Goal: Task Accomplishment & Management: Manage account settings

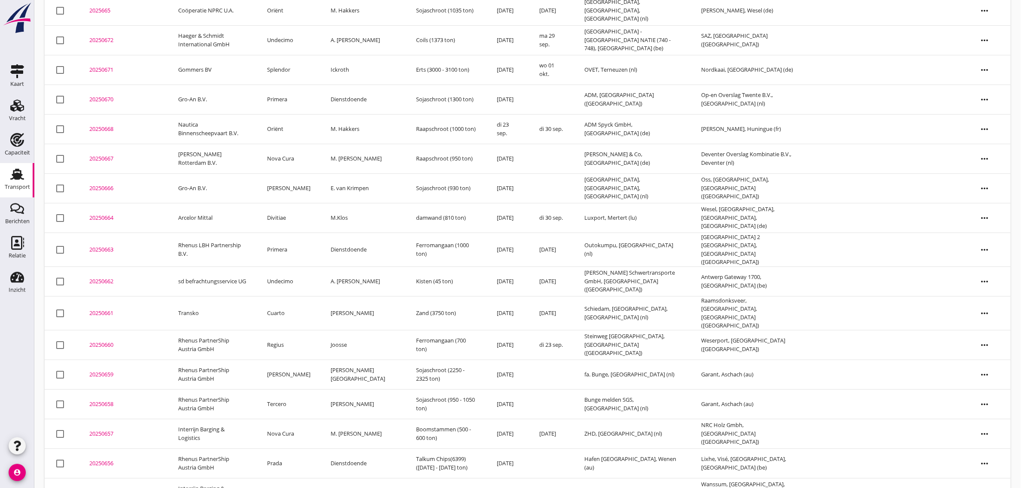
scroll to position [377, 0]
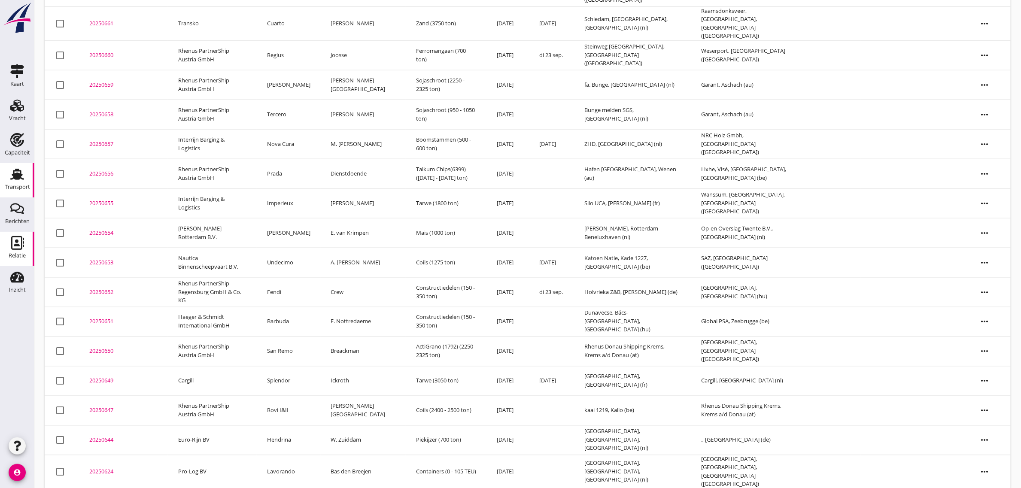
click at [16, 259] on div "Relatie" at bounding box center [17, 256] width 17 height 6
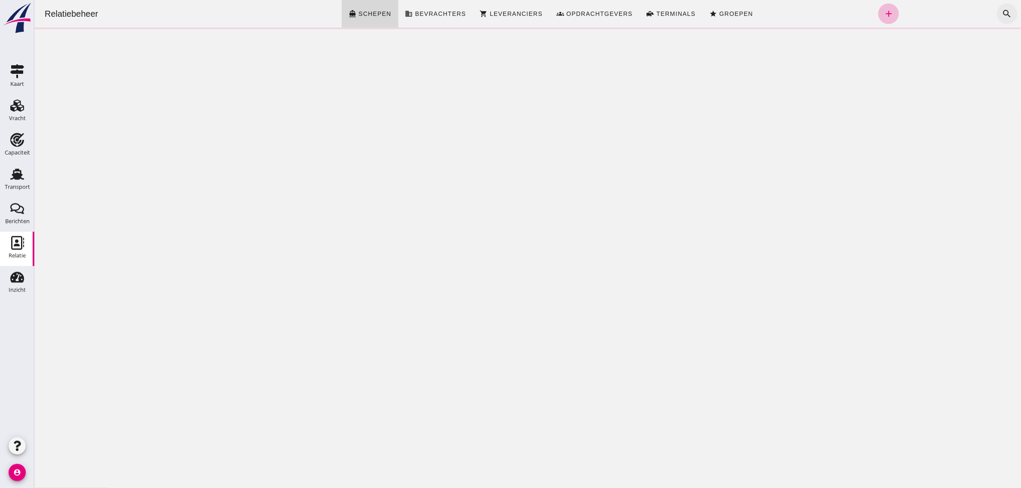
click at [1002, 13] on icon "search" at bounding box center [1007, 14] width 10 height 10
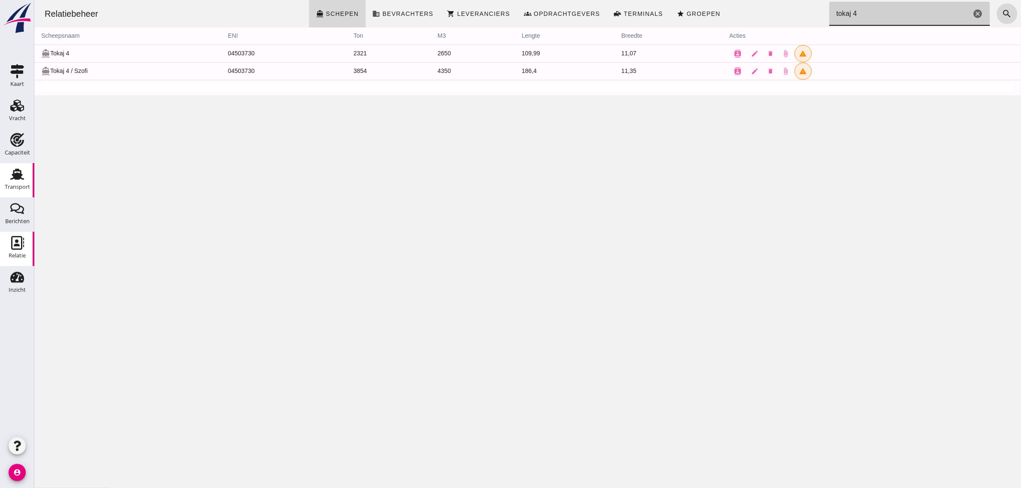
click at [24, 183] on div "Transport" at bounding box center [17, 187] width 25 height 12
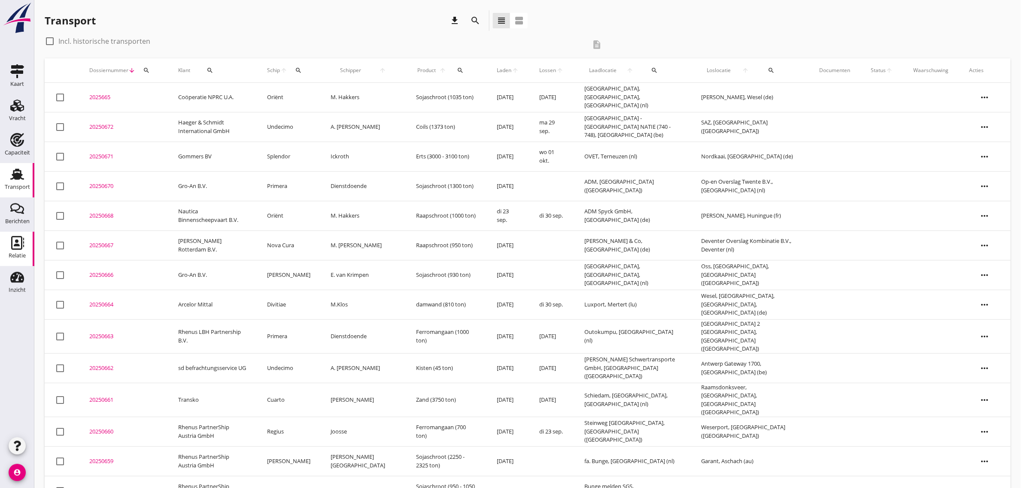
click at [23, 243] on icon "Relatie" at bounding box center [17, 243] width 14 height 14
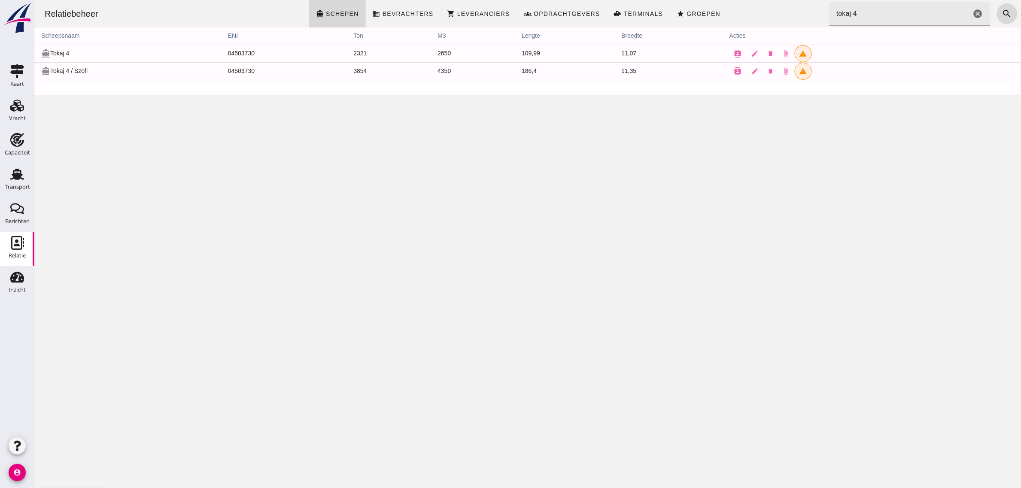
click at [843, 7] on input "tokaj 4" at bounding box center [900, 14] width 142 height 24
click at [870, 15] on input "tokaj 4" at bounding box center [900, 14] width 142 height 24
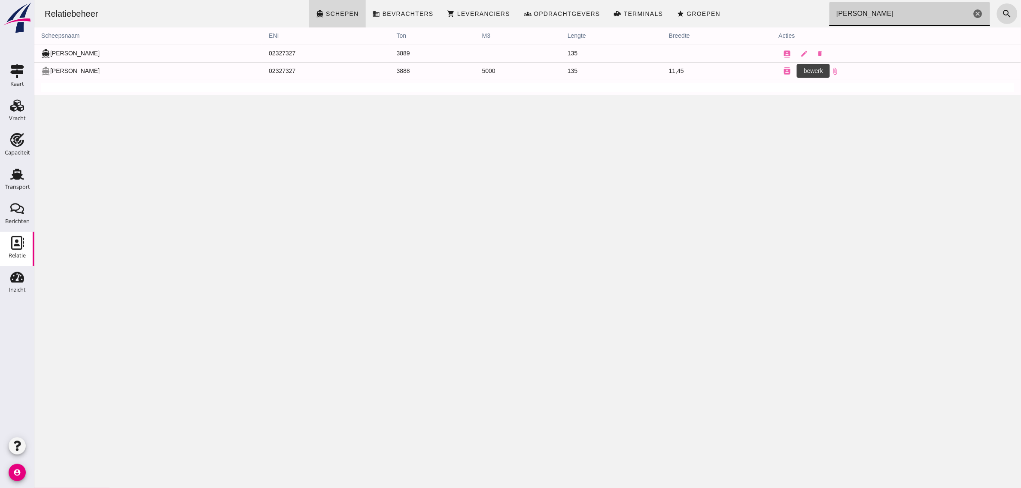
type input "[PERSON_NAME]"
drag, startPoint x: 786, startPoint y: 70, endPoint x: 47, endPoint y: 256, distance: 762.3
click at [801, 70] on icon "edit" at bounding box center [805, 71] width 8 height 8
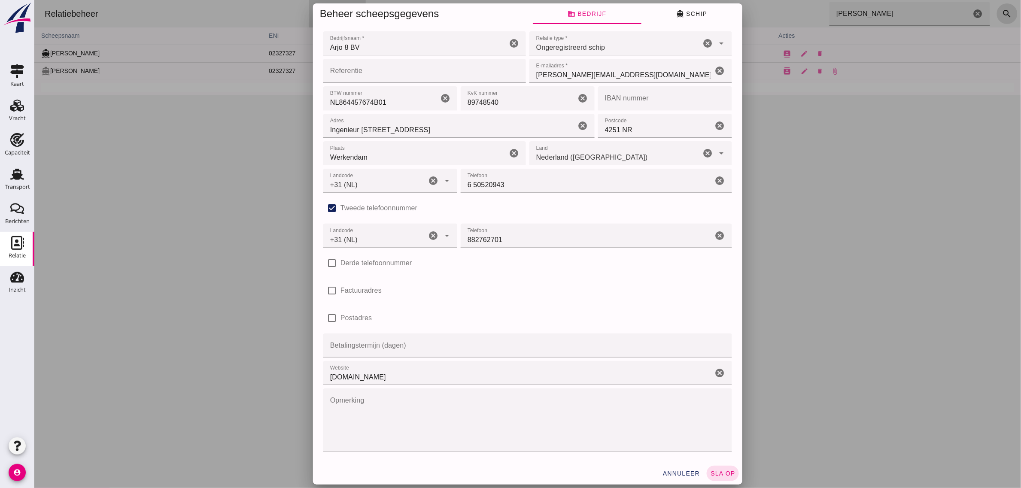
type input "+31 (NL)"
click at [677, 13] on icon "directions_boat" at bounding box center [680, 14] width 8 height 8
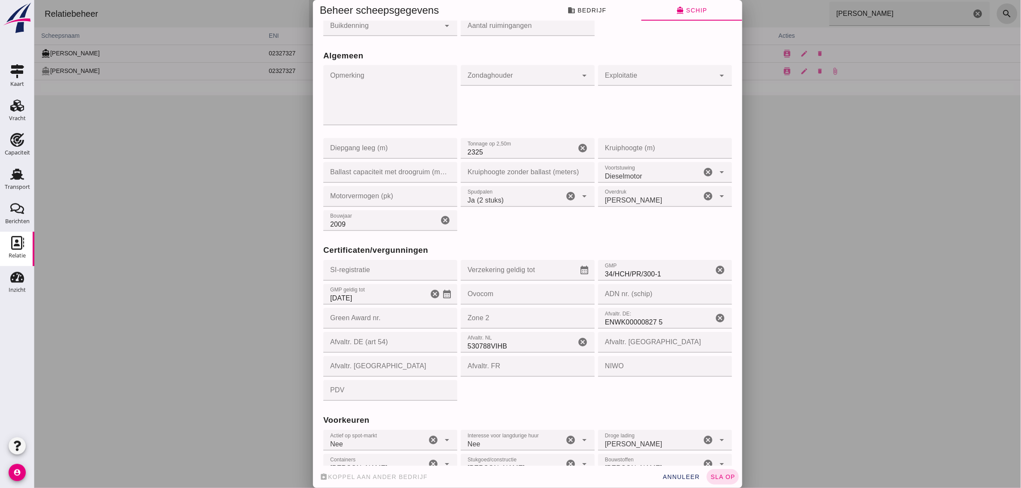
scroll to position [660, 0]
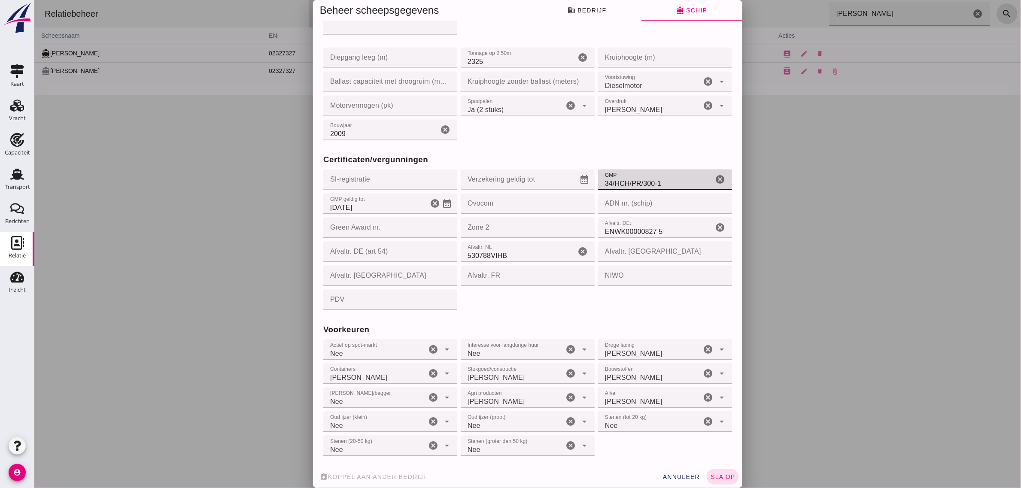
drag, startPoint x: 640, startPoint y: 184, endPoint x: 653, endPoint y: 182, distance: 13.9
click at [653, 182] on input "34/HCH/PR/300-1" at bounding box center [655, 180] width 115 height 21
type input "34/HCH/AS/73-2"
click at [442, 203] on icon "calendar_month" at bounding box center [447, 204] width 10 height 10
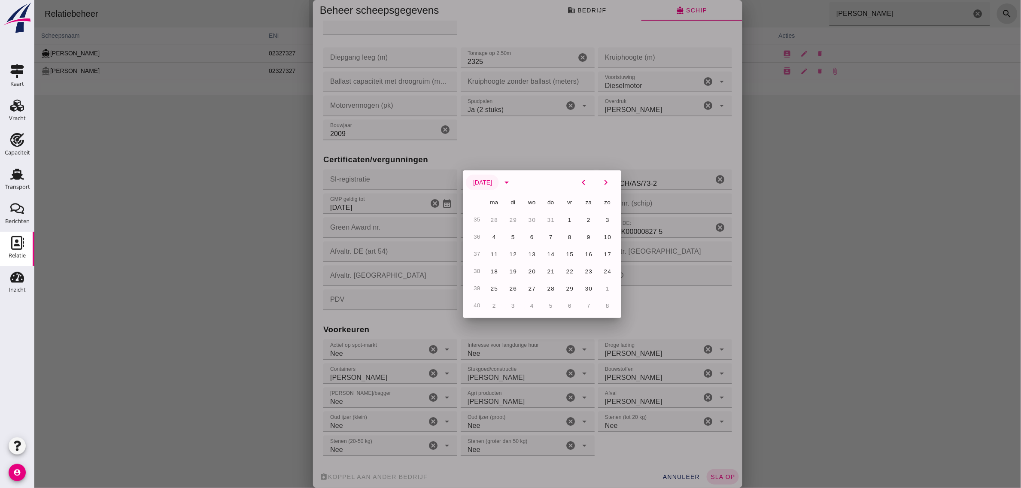
click at [492, 183] on span "[DATE]" at bounding box center [481, 182] width 19 height 7
click at [492, 180] on span "[DATE]" at bounding box center [481, 182] width 19 height 7
click at [507, 288] on span "sep" at bounding box center [508, 287] width 12 height 7
click at [499, 177] on button "[DATE]" at bounding box center [482, 182] width 33 height 15
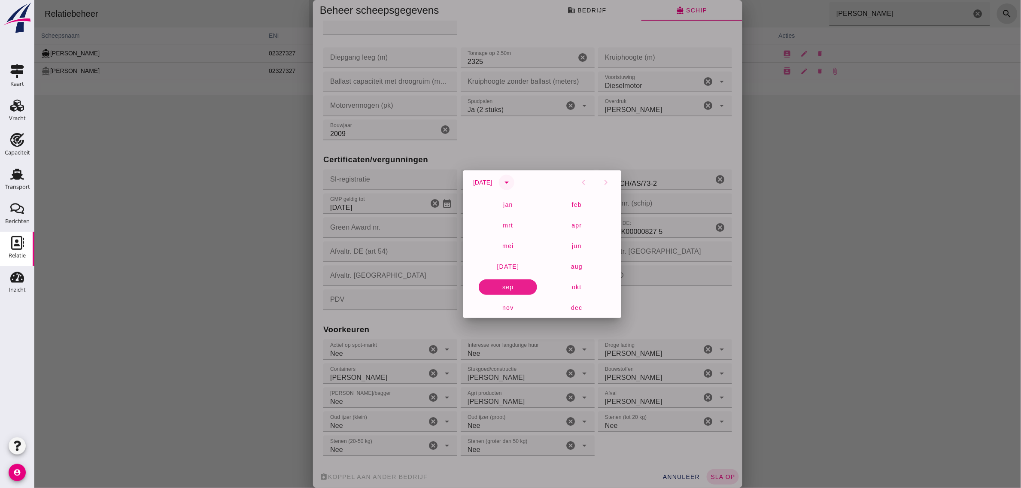
click at [512, 181] on icon "arrow_drop_down" at bounding box center [506, 182] width 10 height 10
click at [488, 291] on span "2027" at bounding box center [495, 294] width 16 height 7
click at [493, 259] on button "13" at bounding box center [493, 254] width 15 height 15
type input "[DATE]"
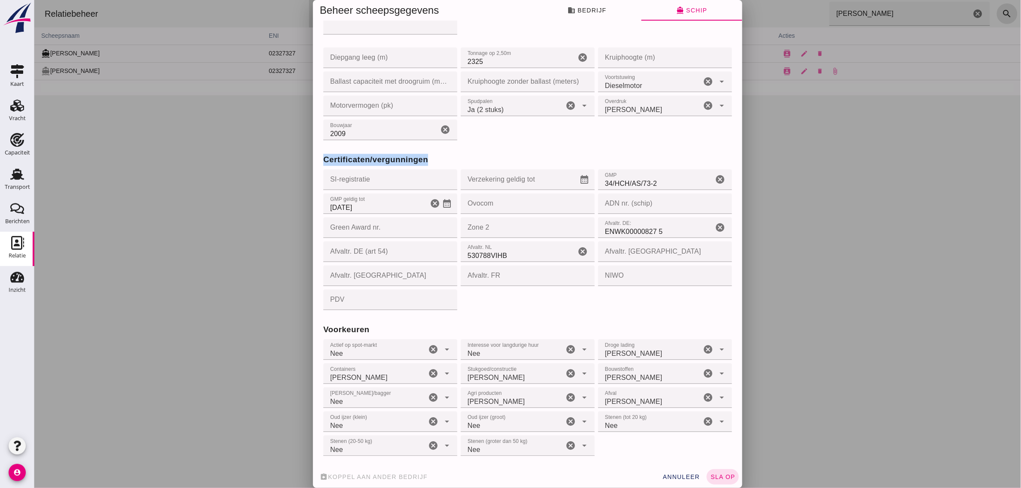
drag, startPoint x: 314, startPoint y: 155, endPoint x: 462, endPoint y: 165, distance: 147.7
click at [462, 165] on div "Bedrijfsnaam * Bedrijfsnaam * Arjo 8 BV cancel Relatie type * Relatie type * On…" at bounding box center [528, 243] width 430 height 445
click at [462, 165] on h3 "Certificaten/vergunningen" at bounding box center [527, 160] width 409 height 12
click at [717, 478] on span "sla op" at bounding box center [722, 477] width 25 height 7
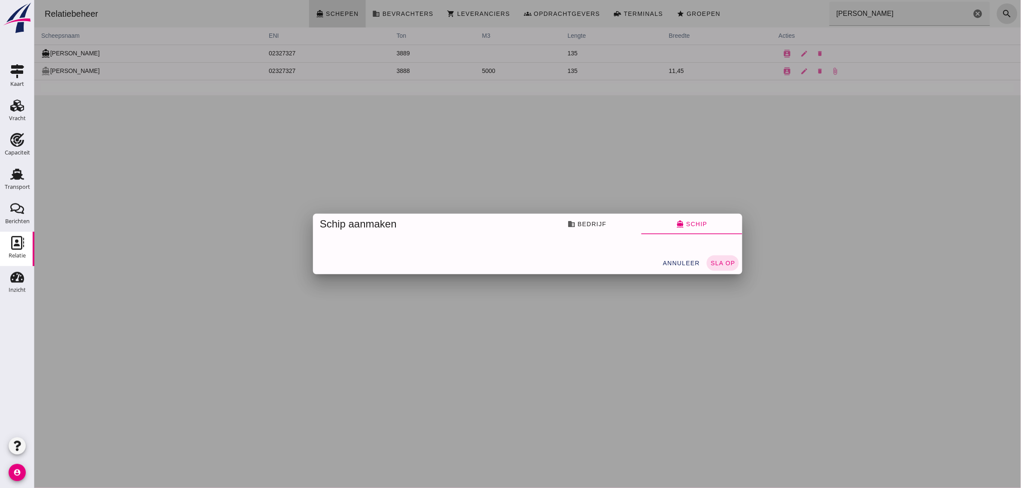
scroll to position [0, 0]
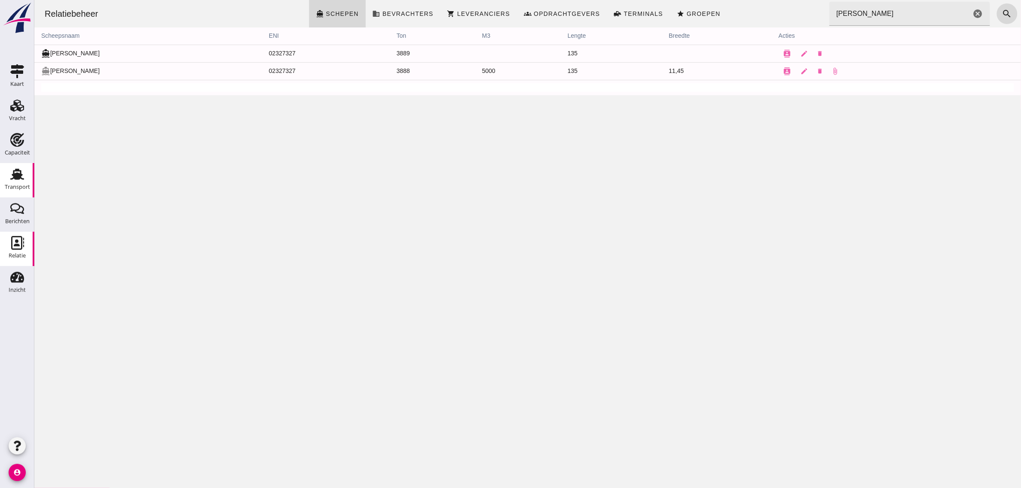
click at [23, 171] on icon "Transport" at bounding box center [17, 175] width 14 height 14
